Goal: Browse casually: Explore the website without a specific task or goal

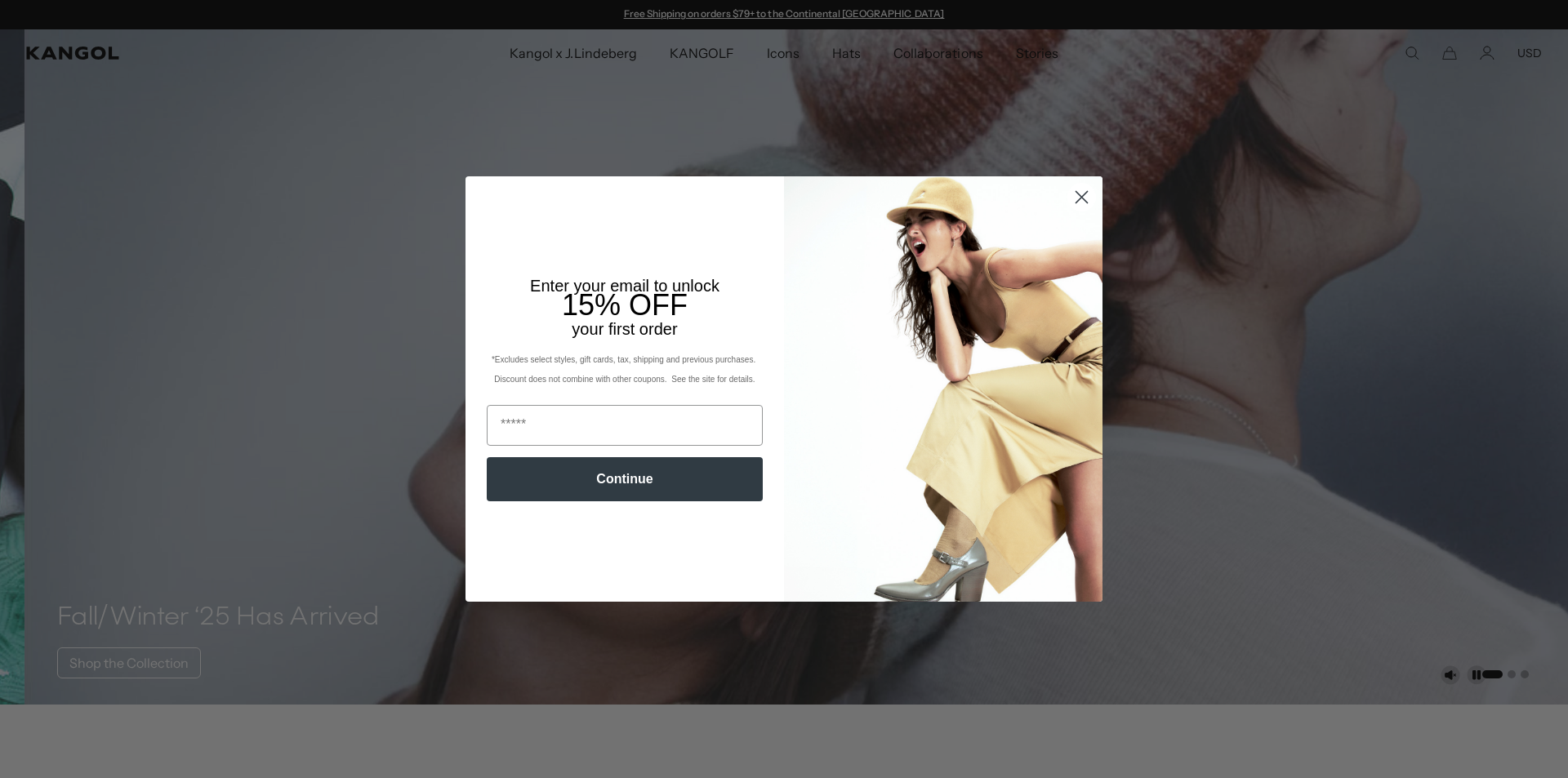
click at [1076, 198] on icon "Close dialog" at bounding box center [1081, 197] width 12 height 12
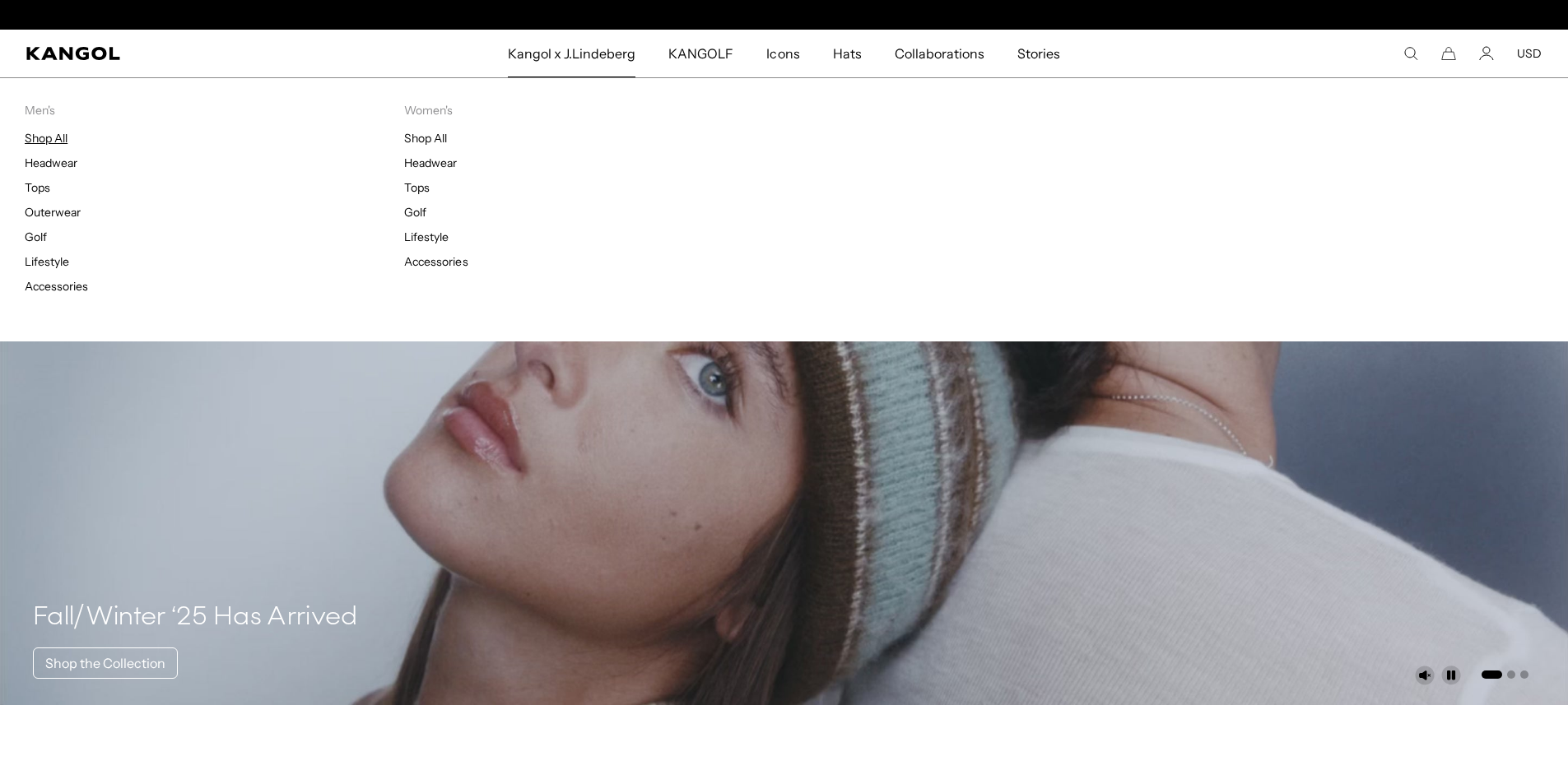
scroll to position [0, 340]
click at [58, 138] on link "Shop All" at bounding box center [46, 138] width 43 height 15
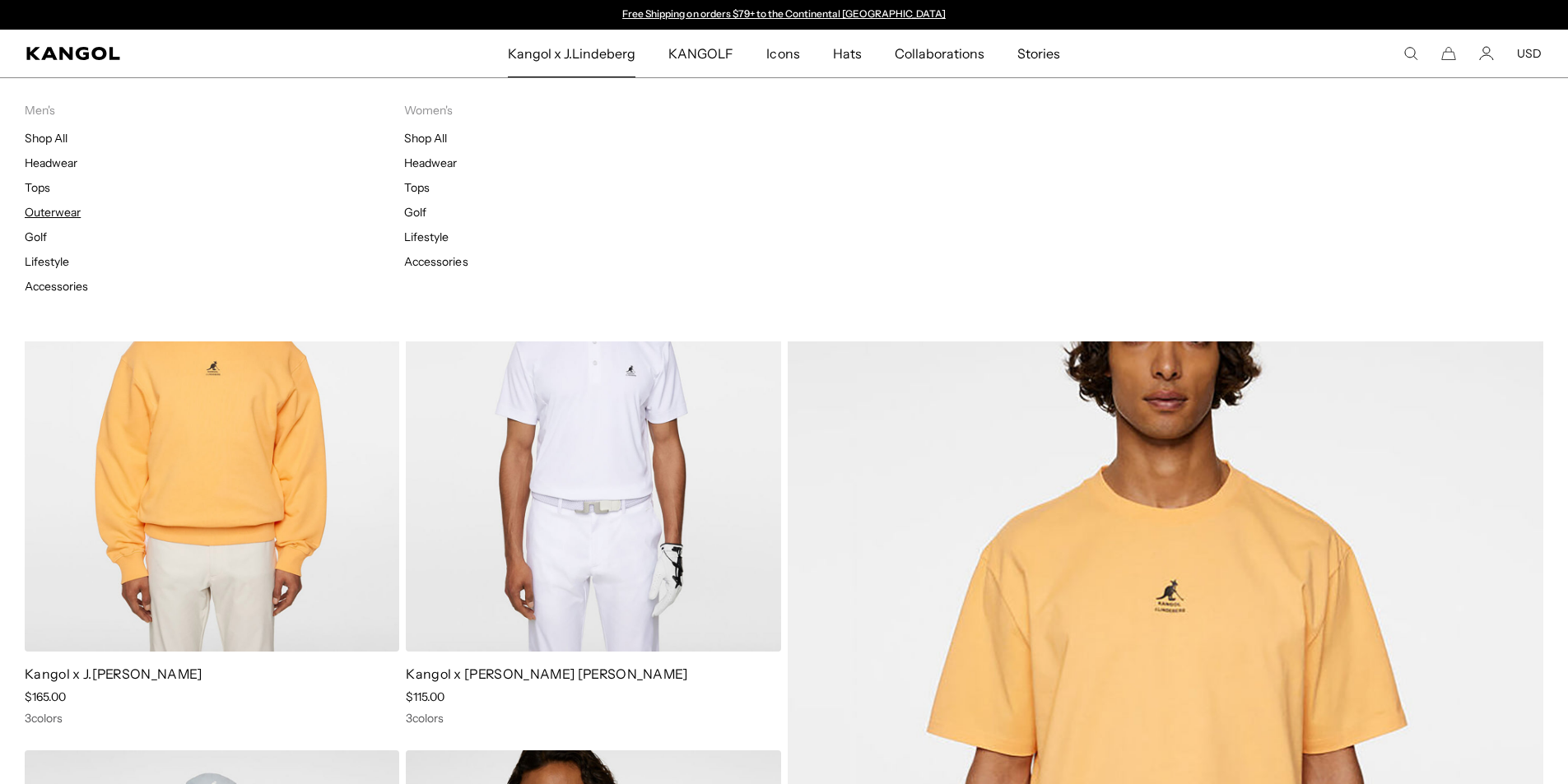
click at [66, 211] on link "Outerwear" at bounding box center [53, 212] width 56 height 15
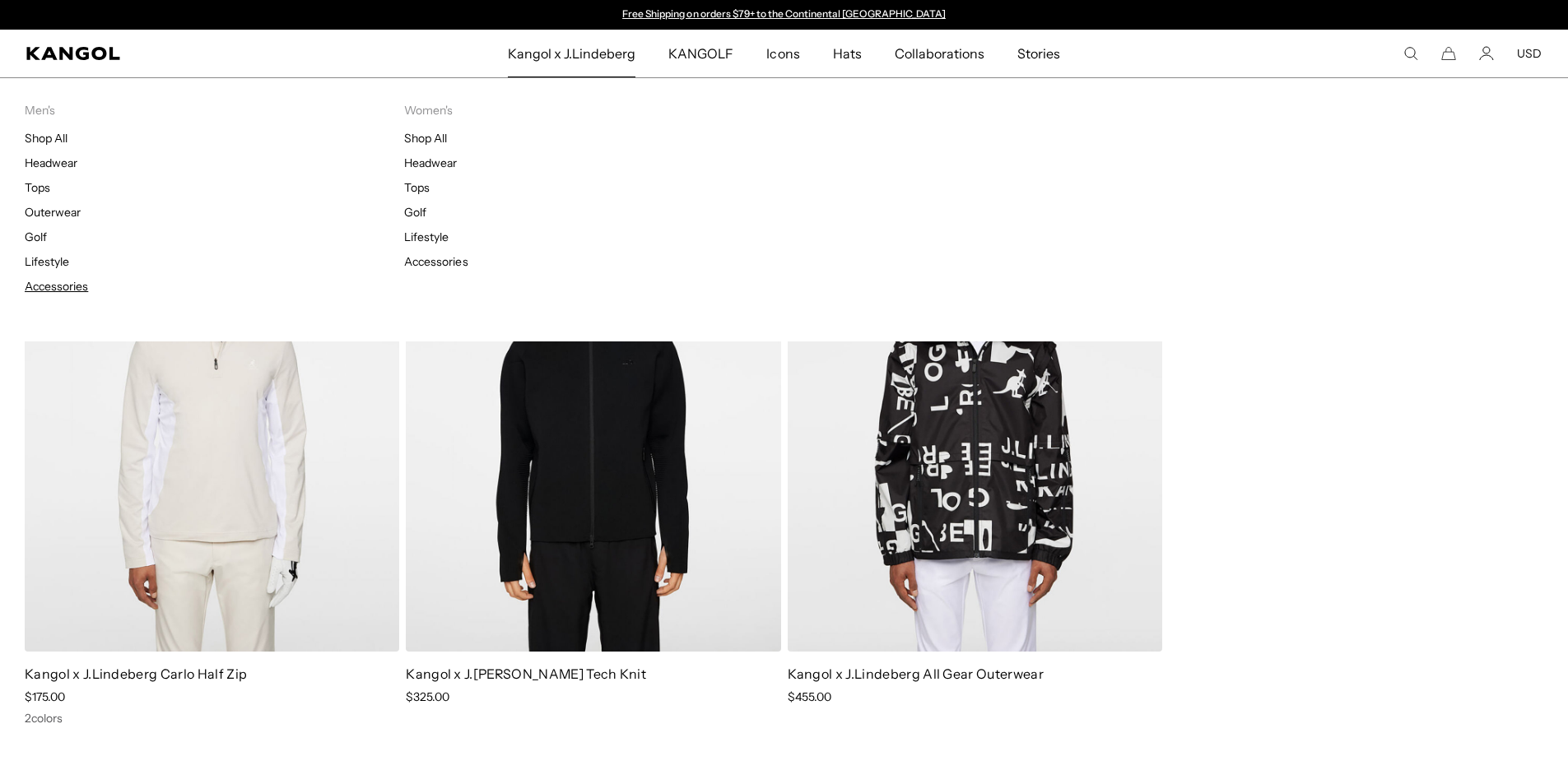
click at [60, 286] on link "Accessories" at bounding box center [56, 286] width 63 height 15
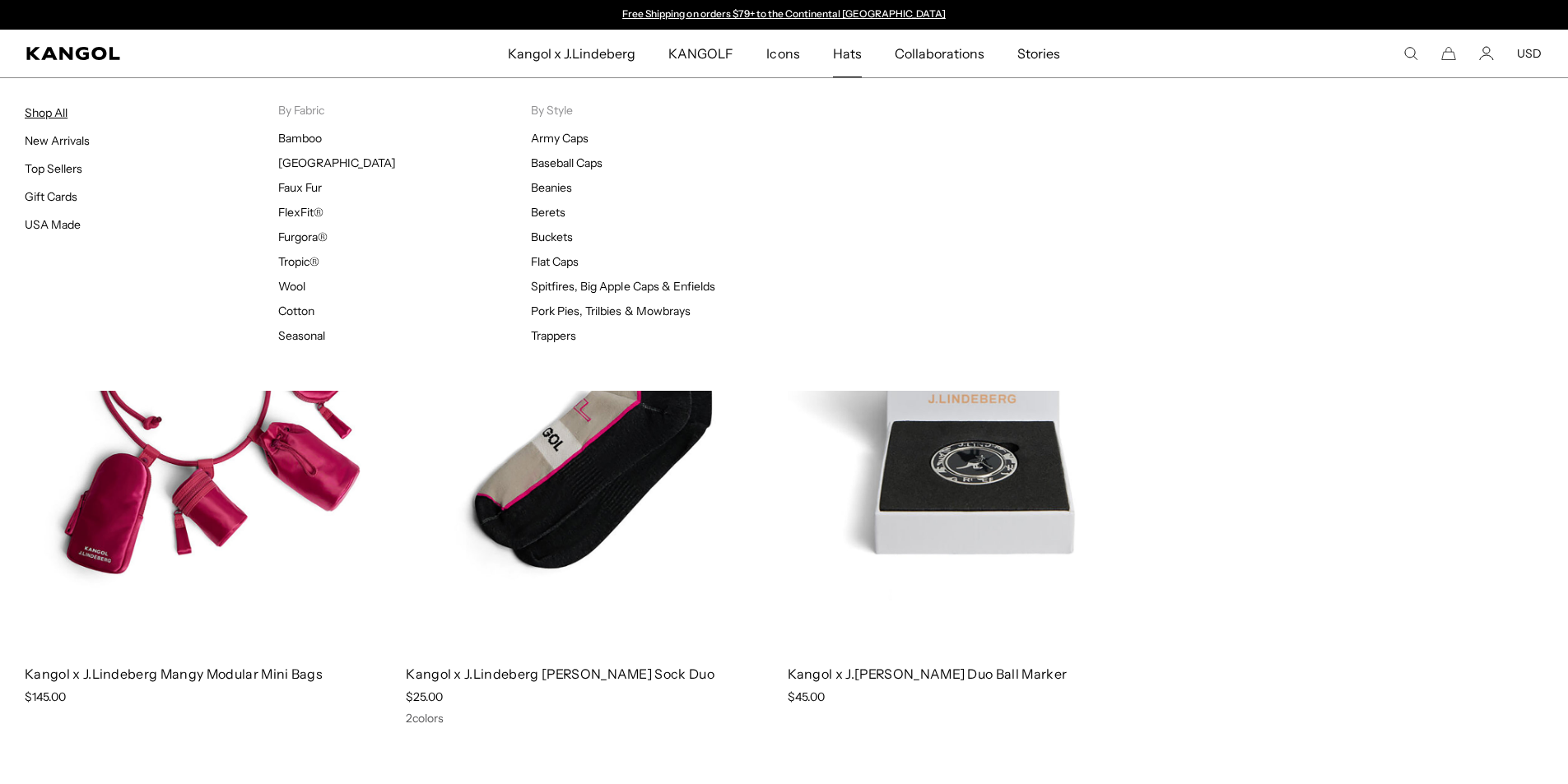
click at [55, 113] on link "Shop All" at bounding box center [46, 113] width 43 height 15
